Goal: Transaction & Acquisition: Purchase product/service

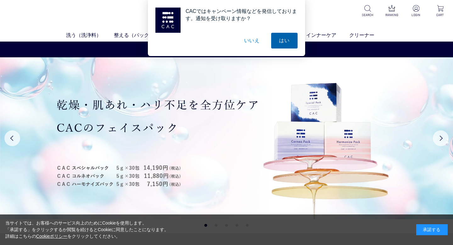
click at [284, 40] on button "はい" at bounding box center [284, 41] width 26 height 16
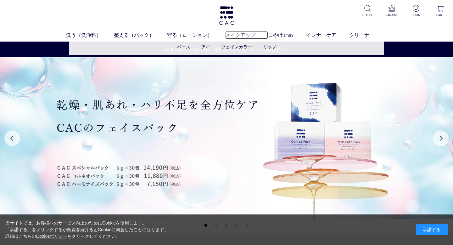
click at [235, 39] on link "メイクアップ" at bounding box center [246, 35] width 43 height 8
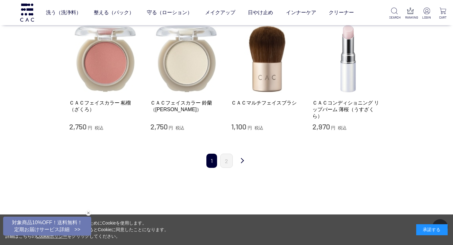
scroll to position [633, 0]
